Goal: Browse casually

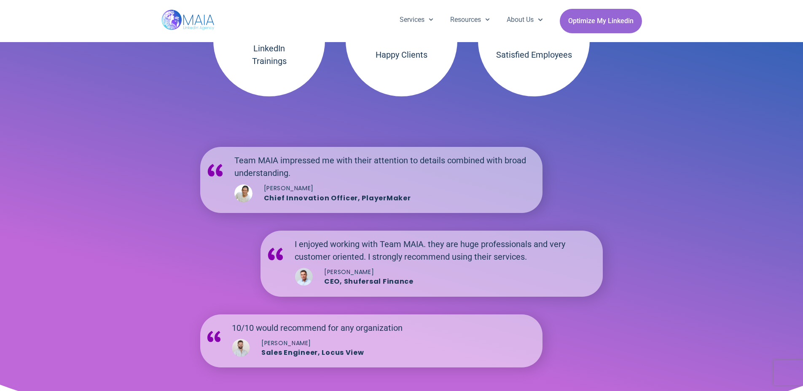
scroll to position [1496, 0]
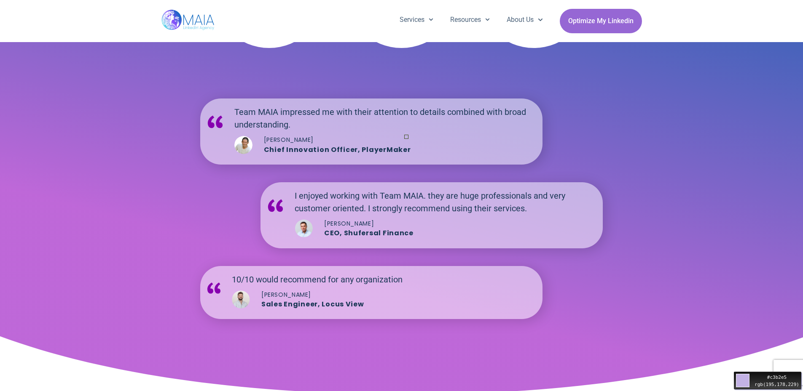
click at [398, 126] on div "Move your to pick a color #c3b2e5 rgb(195,178,229)" at bounding box center [401, 202] width 803 height 3397
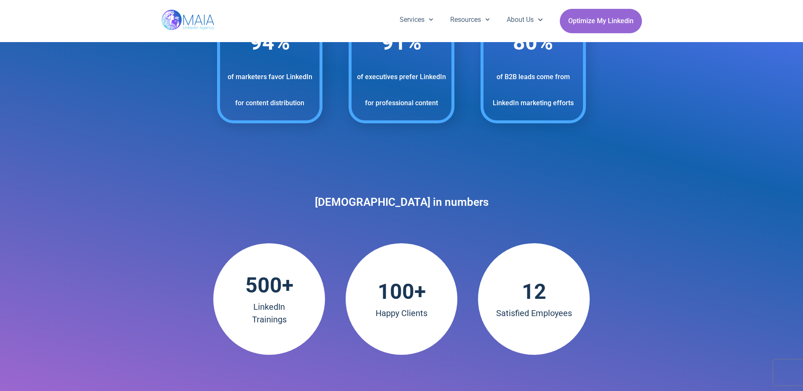
scroll to position [1159, 0]
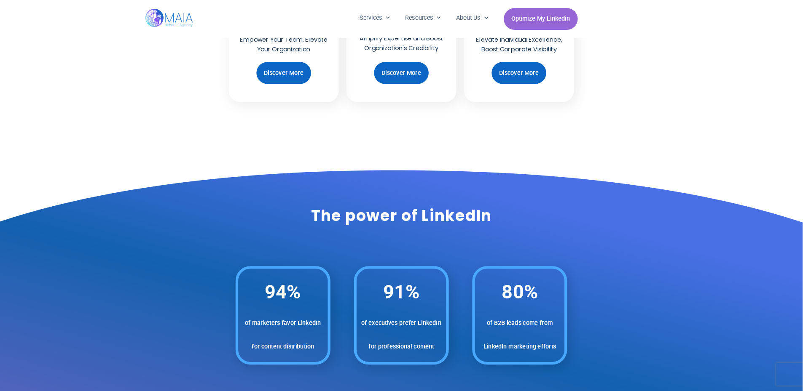
scroll to position [907, 0]
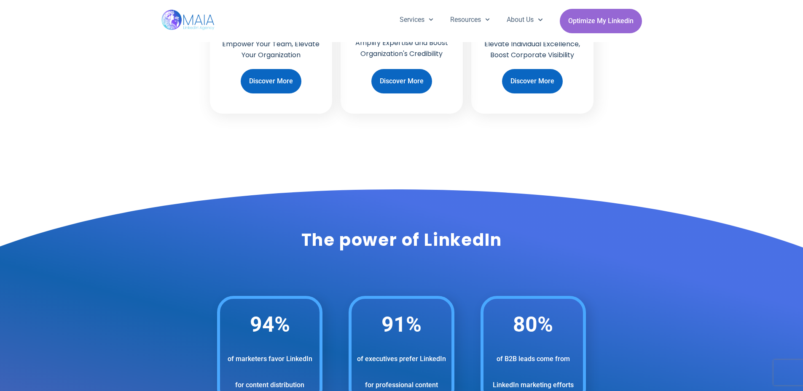
drag, startPoint x: 227, startPoint y: 257, endPoint x: 147, endPoint y: 285, distance: 84.2
click at [152, 285] on icon at bounding box center [401, 262] width 1068 height 154
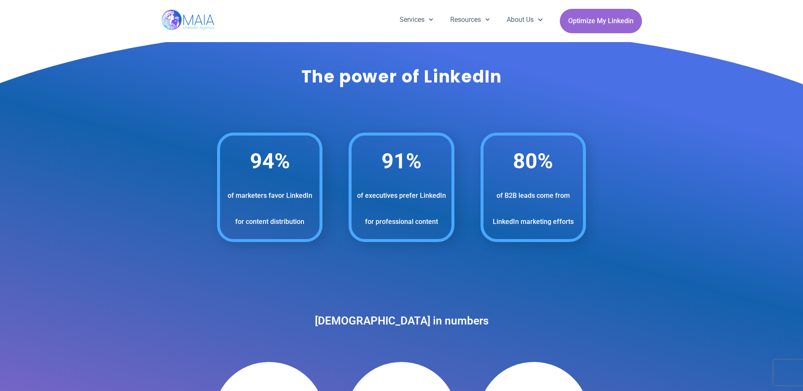
scroll to position [1075, 0]
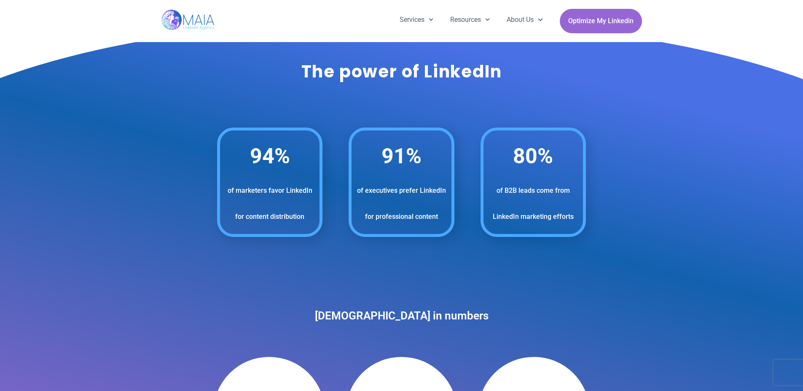
drag, startPoint x: 119, startPoint y: 232, endPoint x: 169, endPoint y: 303, distance: 87.1
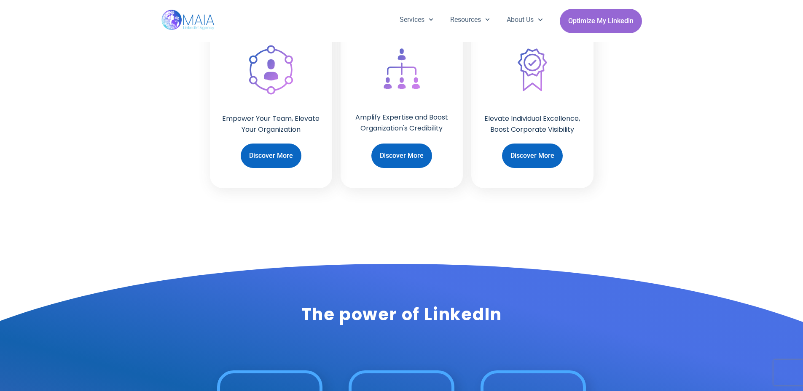
scroll to position [910, 0]
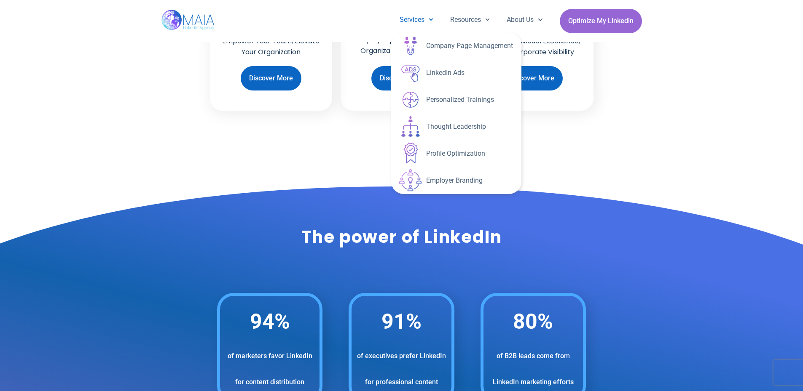
click at [430, 19] on icon "Menu" at bounding box center [430, 19] width 5 height 5
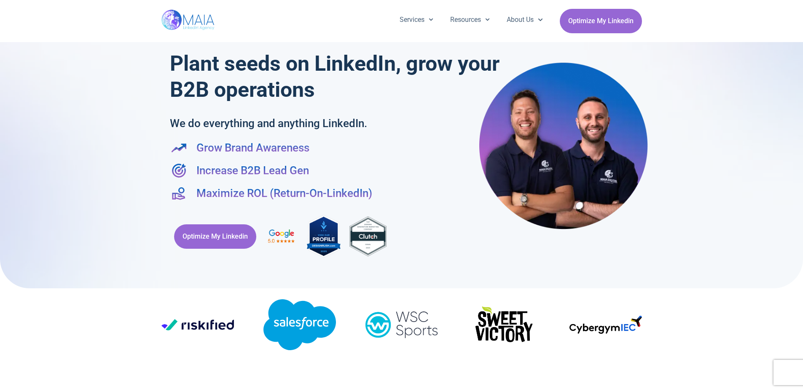
click at [709, 190] on div at bounding box center [401, 140] width 803 height 297
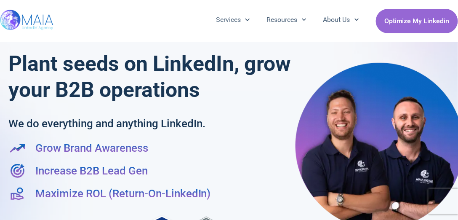
scroll to position [24, 0]
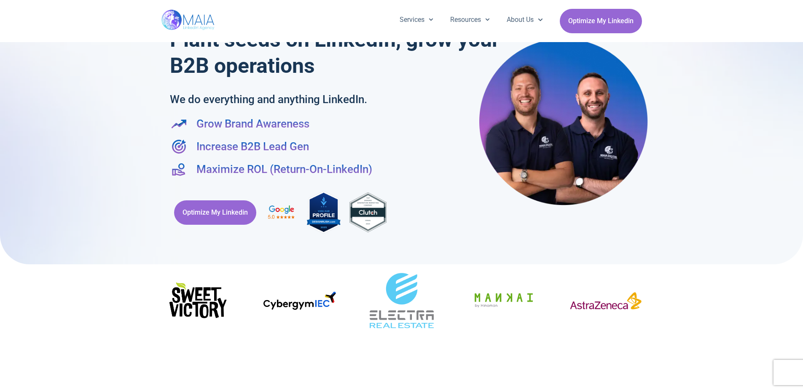
click at [324, 135] on ul "Grow Brand Awareness Increase B2B Lead Gen Maximize ROL (Return-On-LinkedIn)" at bounding box center [401, 147] width 463 height 62
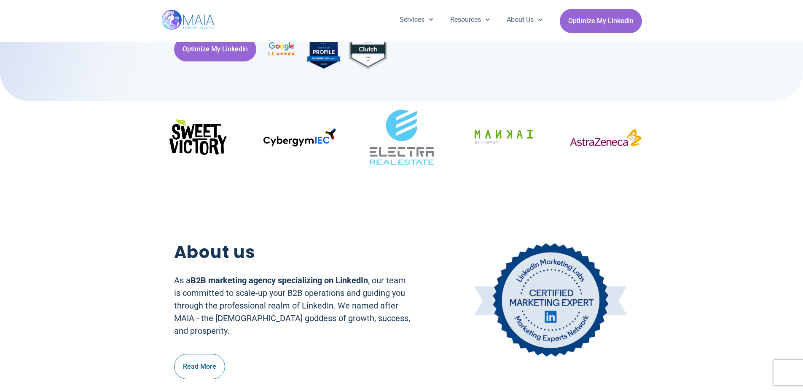
scroll to position [253, 0]
